Goal: Information Seeking & Learning: Check status

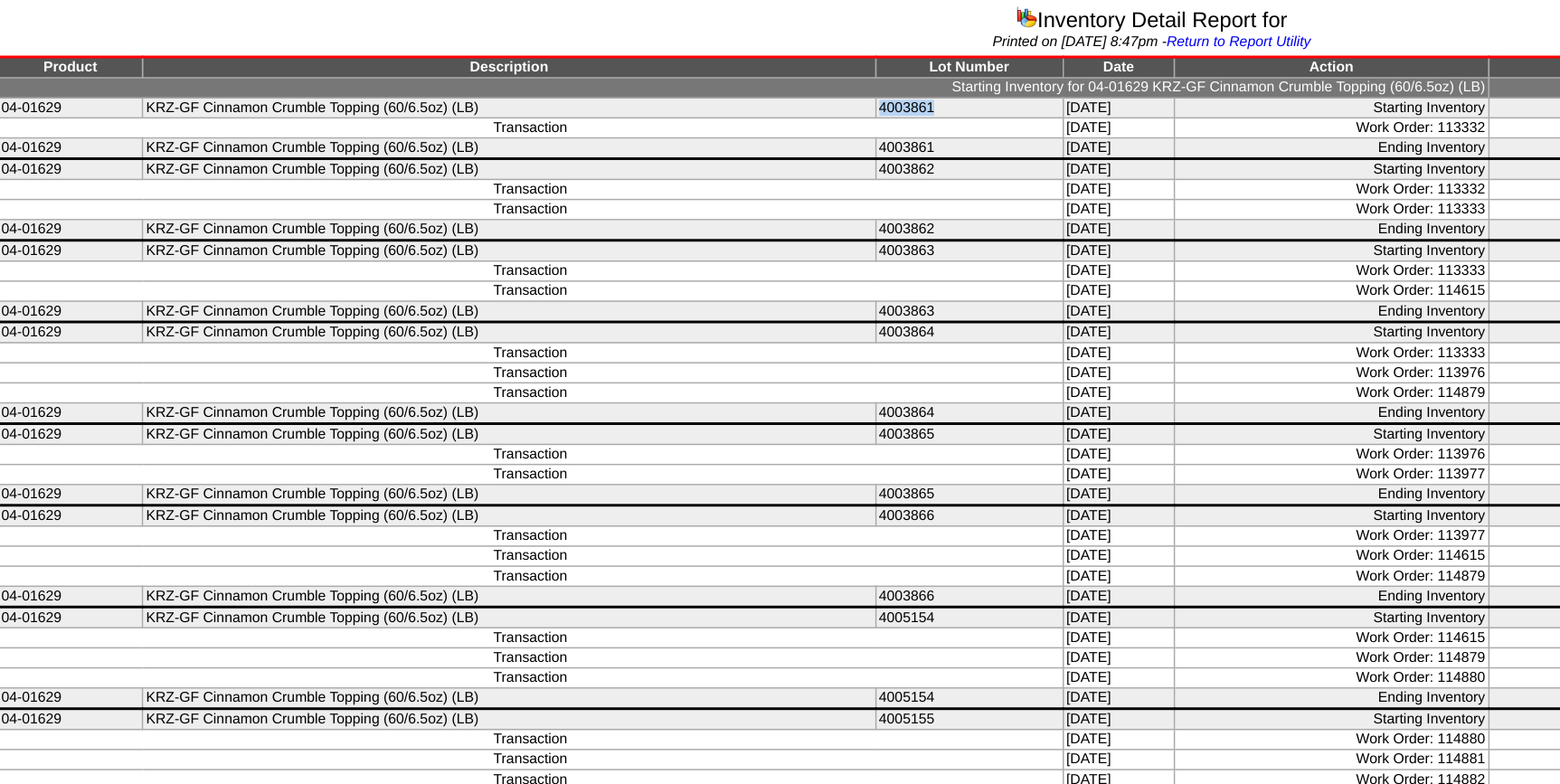
drag, startPoint x: 627, startPoint y: 101, endPoint x: 581, endPoint y: 98, distance: 46.1
click at [581, 98] on tr "04-01629 KRZ-GF Cinnamon Crumble Topping (60/6.5oz) (LB) 4003861 07/13/25 Start…" at bounding box center [780, 103] width 1559 height 14
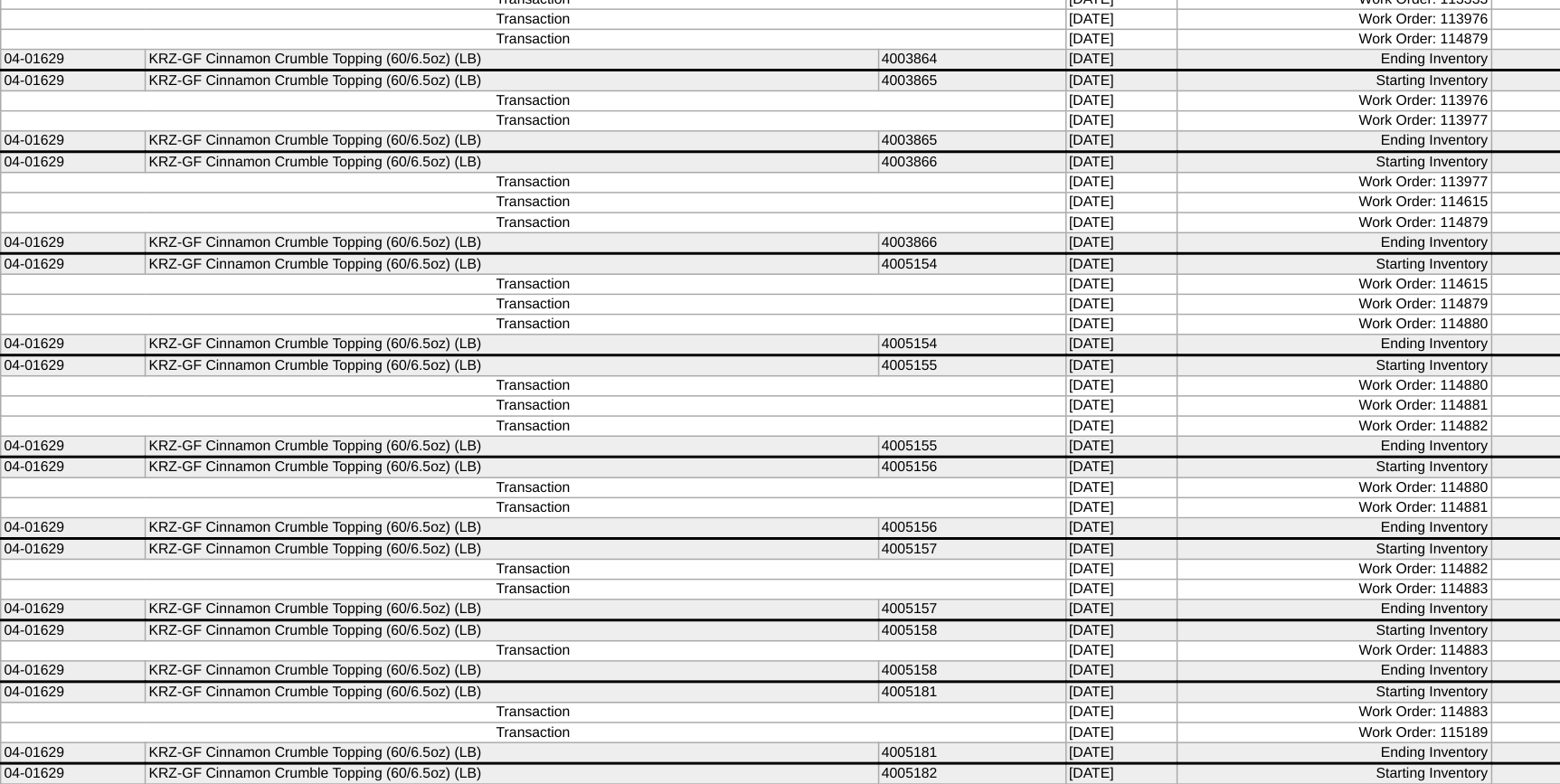
scroll to position [13, 0]
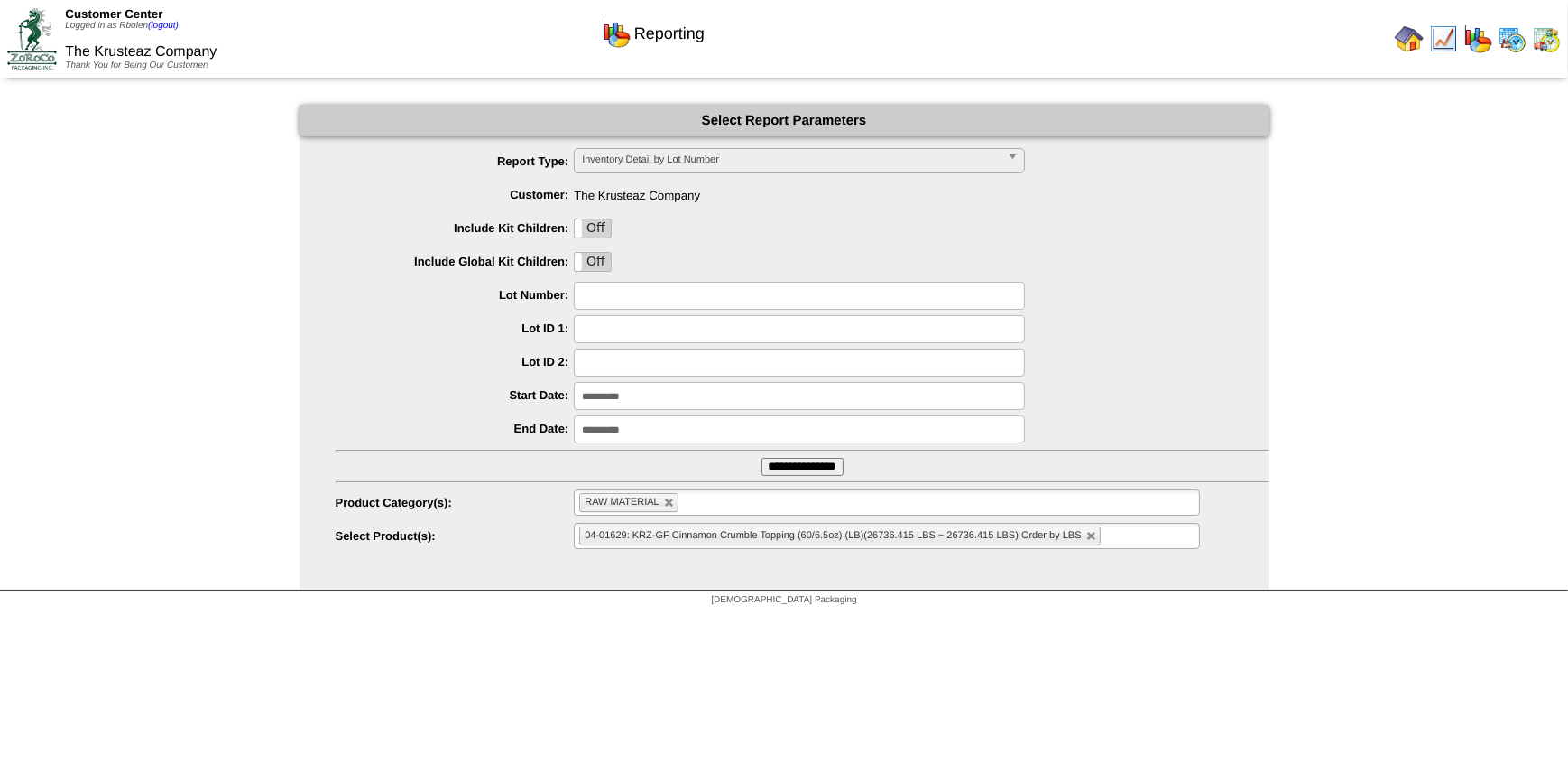
click at [1407, 45] on img at bounding box center [1408, 38] width 29 height 29
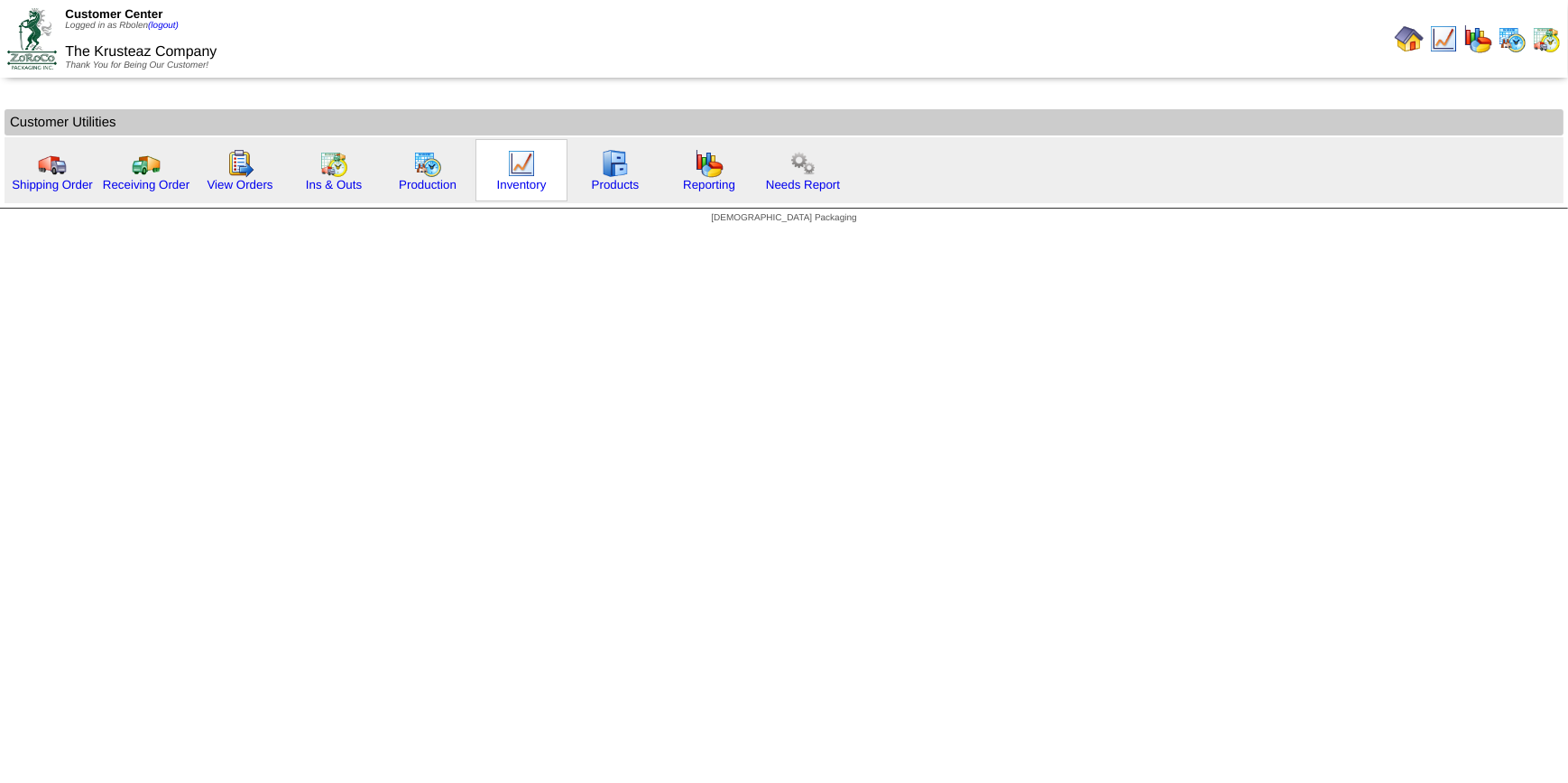
click at [524, 174] on img at bounding box center [520, 163] width 29 height 29
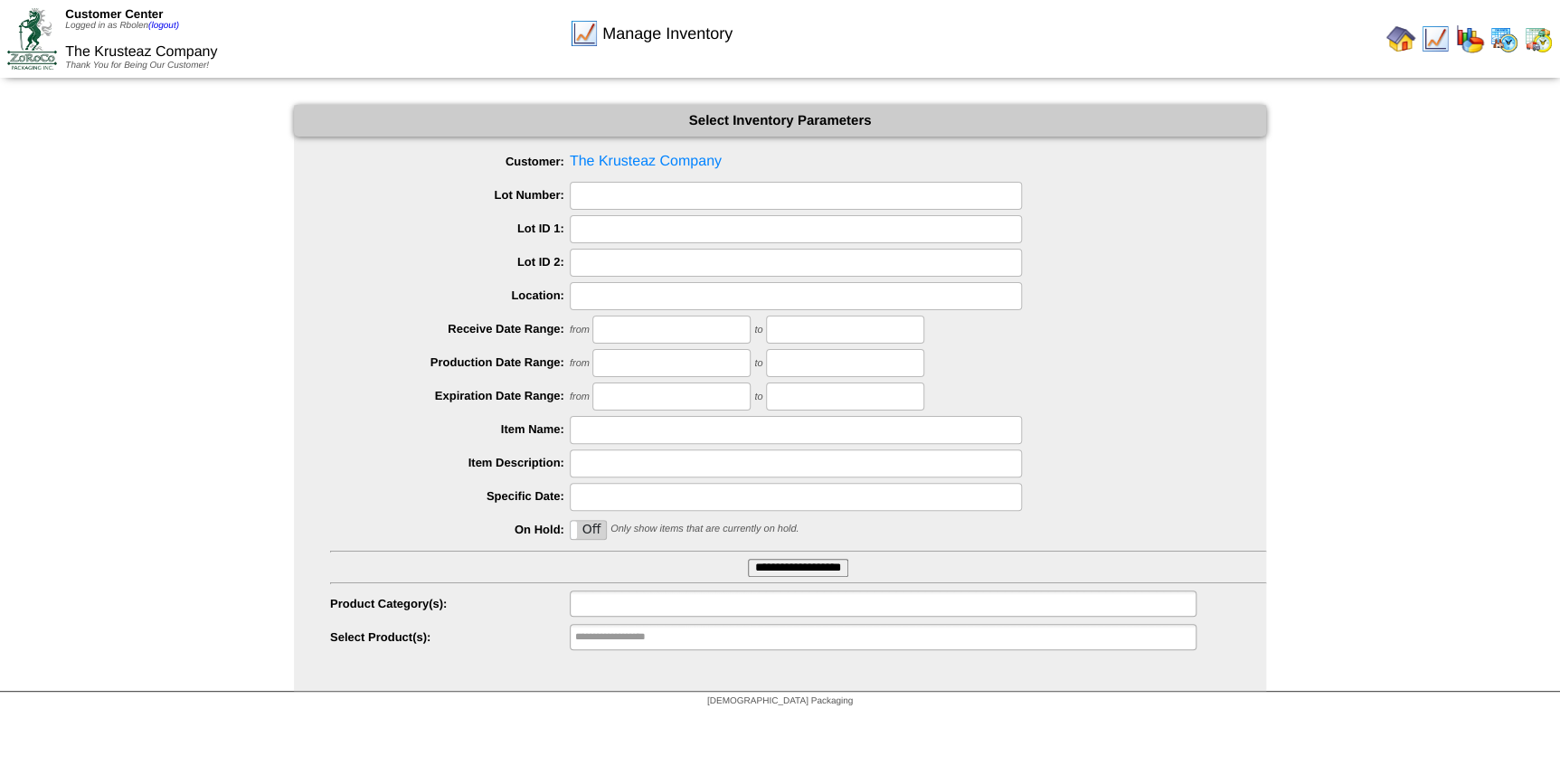
click at [665, 604] on input "text" at bounding box center [632, 603] width 116 height 23
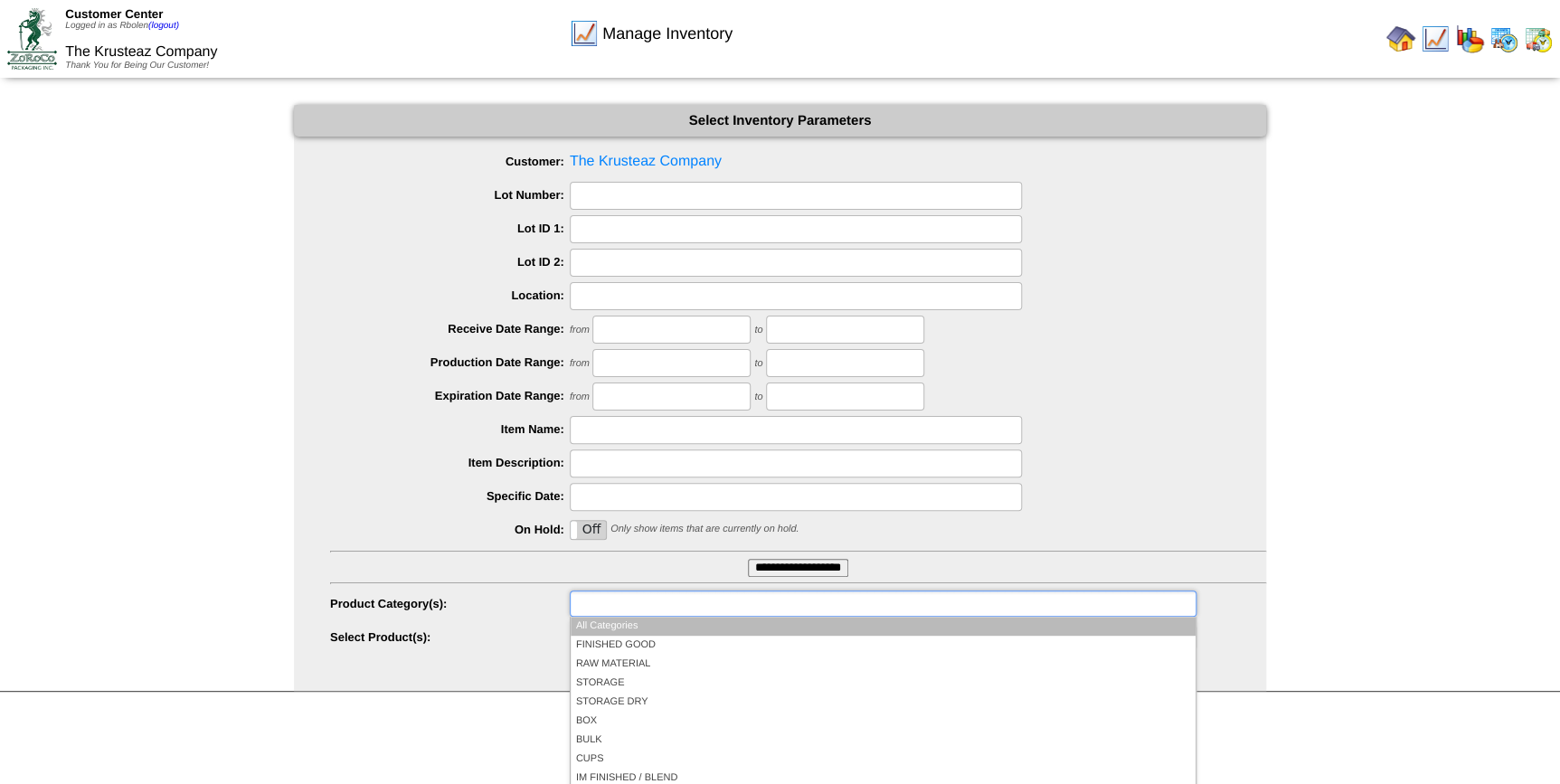
click at [669, 620] on li "All Categories" at bounding box center [883, 625] width 625 height 19
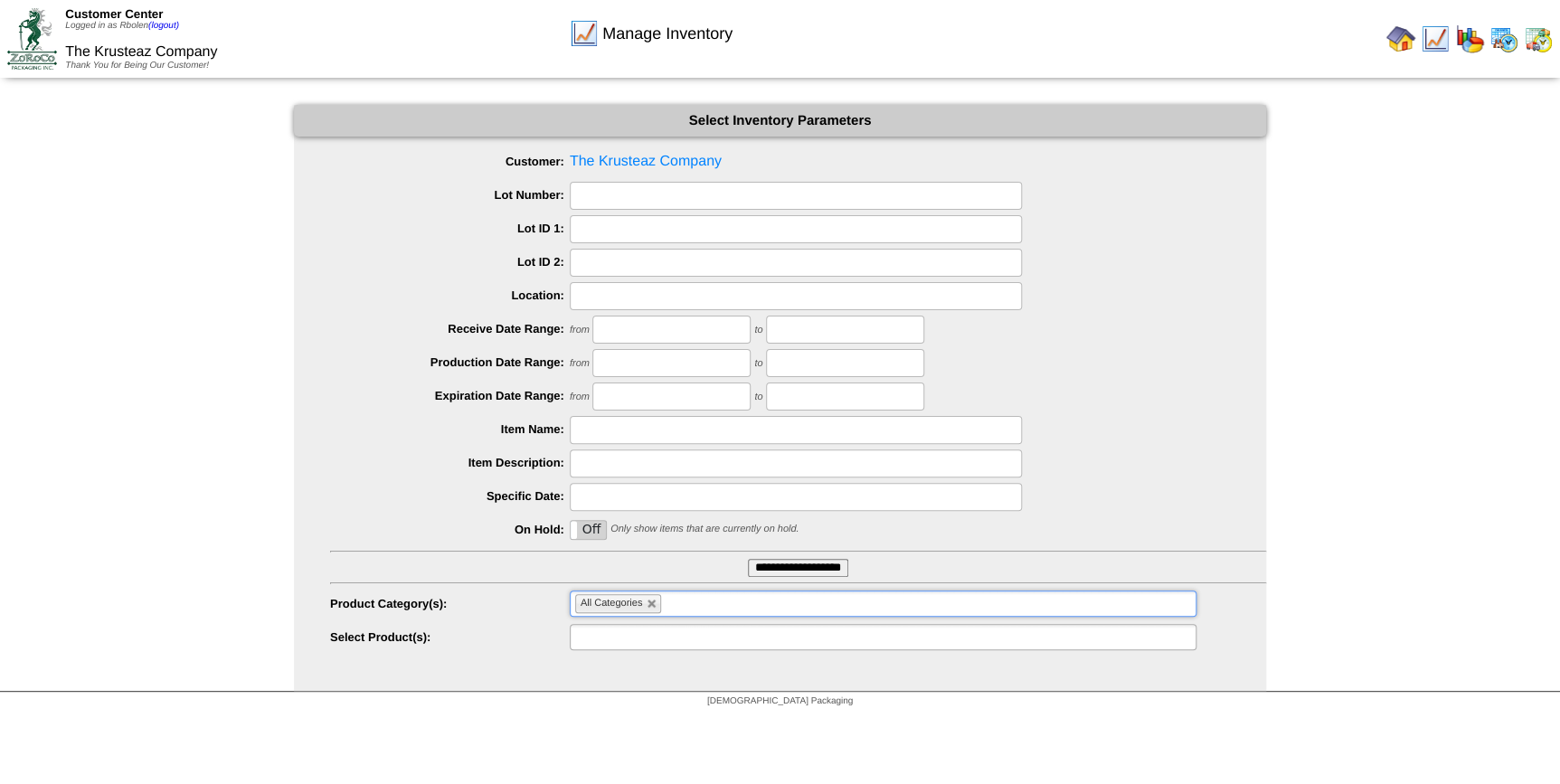
click at [670, 642] on input "text" at bounding box center [632, 636] width 116 height 23
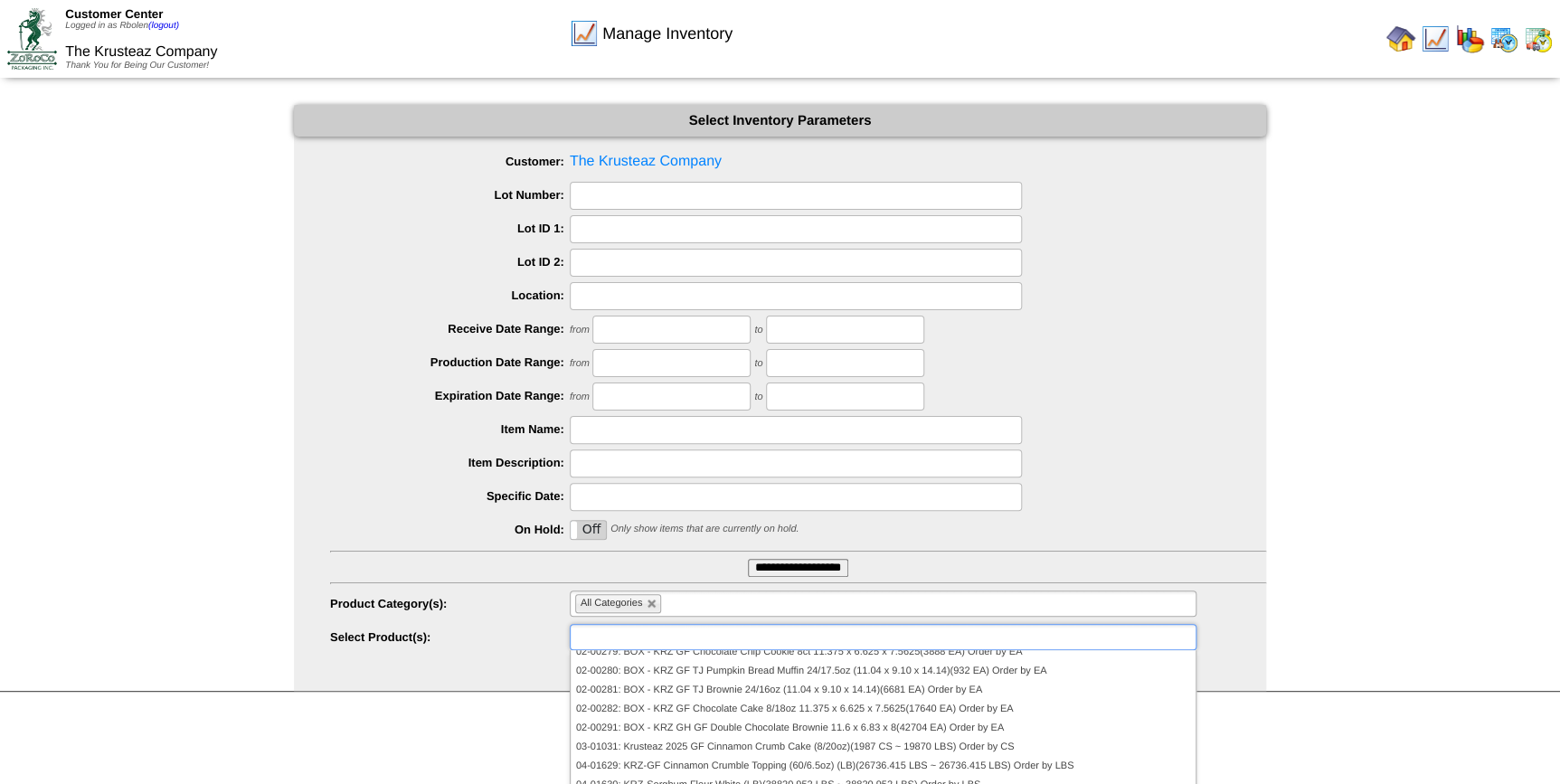
scroll to position [232, 0]
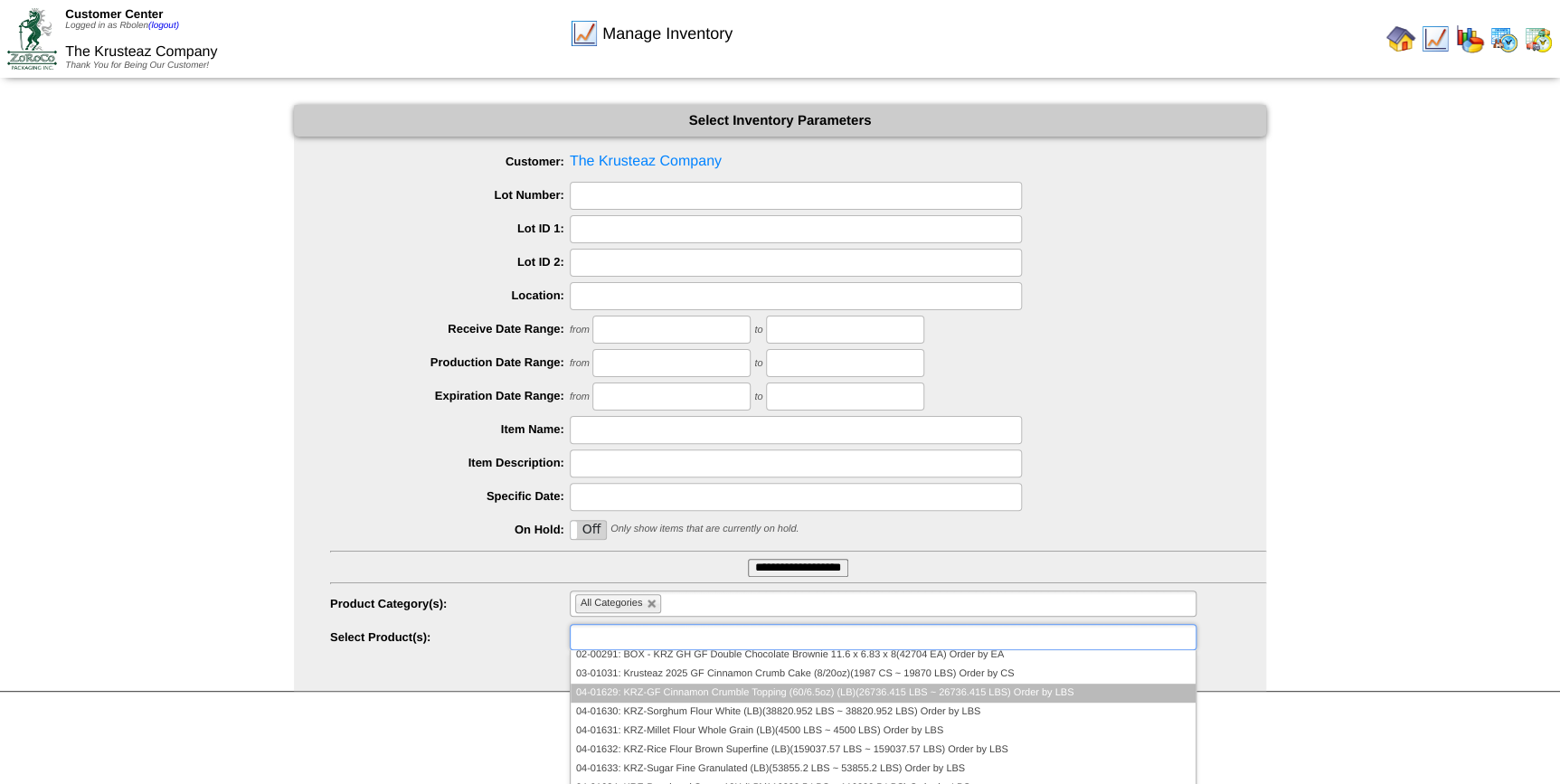
click at [726, 690] on li "04-01629: KRZ-GF Cinnamon Crumble Topping (60/6.5oz) (LB)(26736.415 LBS ~ 26736…" at bounding box center [883, 692] width 625 height 19
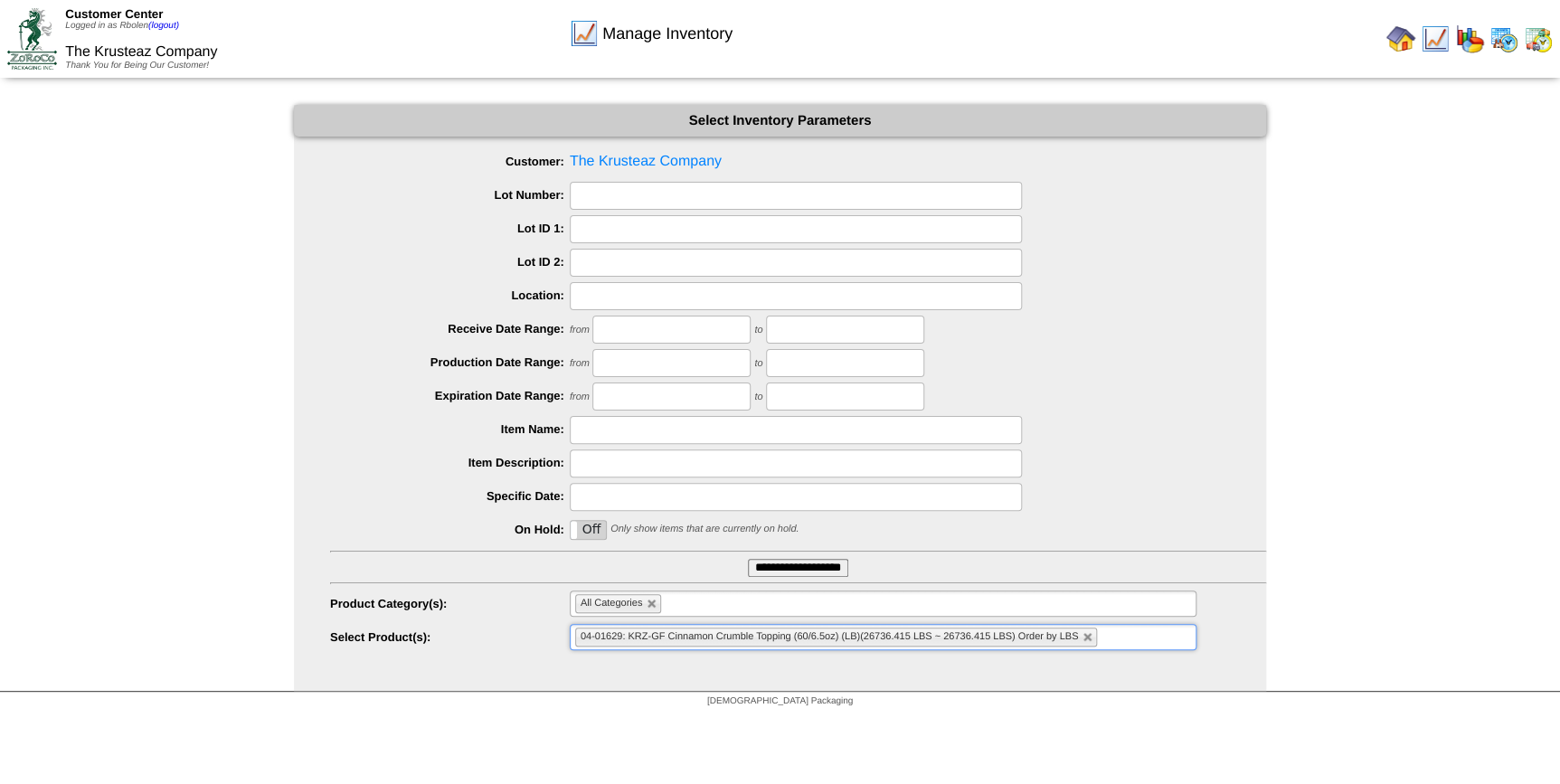
click at [769, 561] on input "**********" at bounding box center [798, 568] width 101 height 18
